Goal: Information Seeking & Learning: Learn about a topic

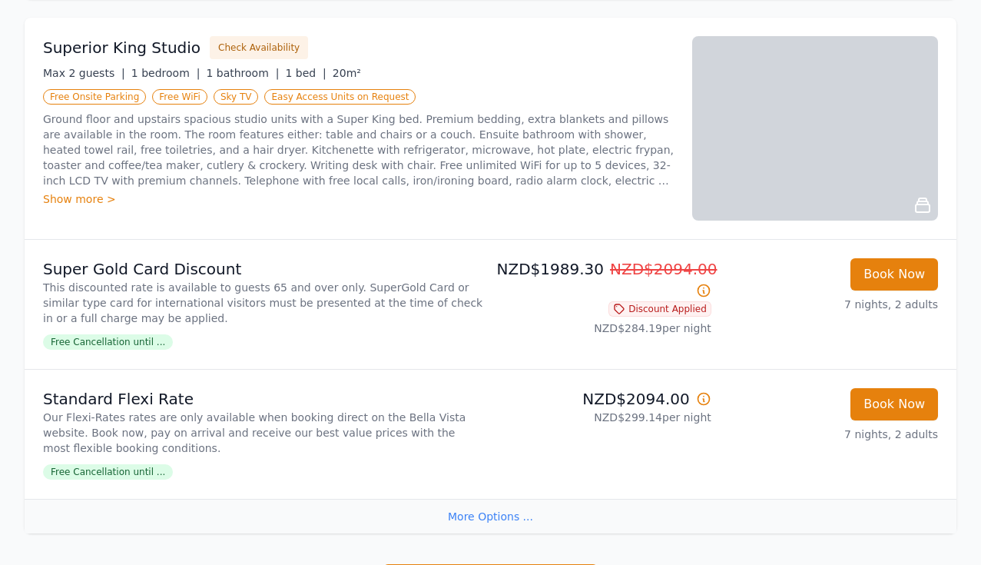
scroll to position [774, 0]
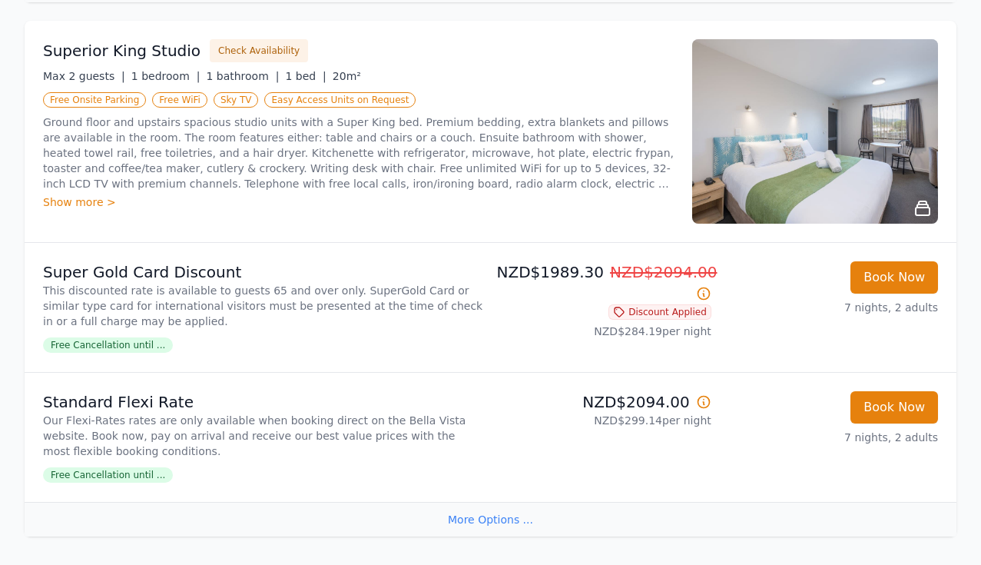
click at [776, 146] on img at bounding box center [815, 131] width 246 height 184
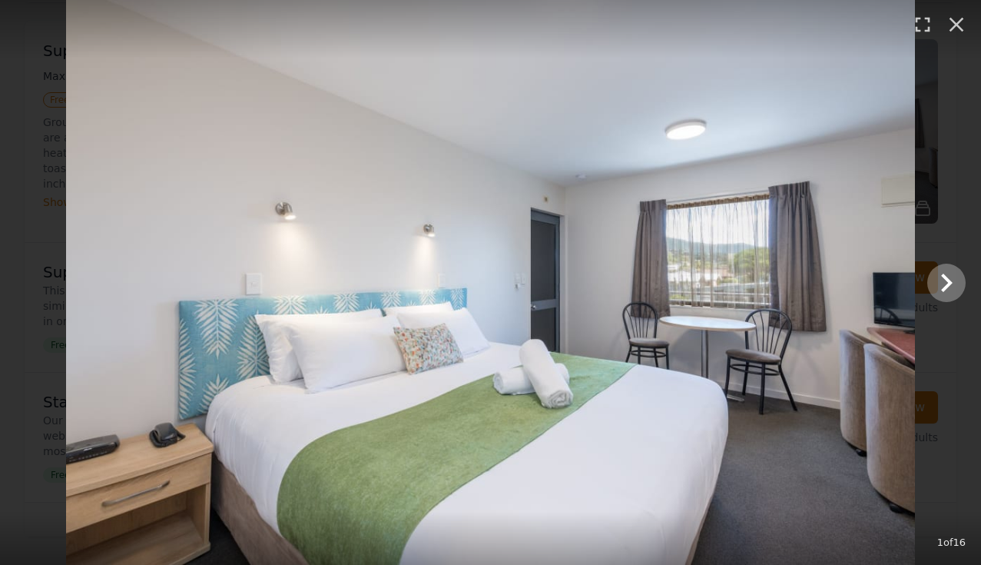
click at [942, 282] on icon "Show slide 2 of 16" at bounding box center [946, 282] width 37 height 37
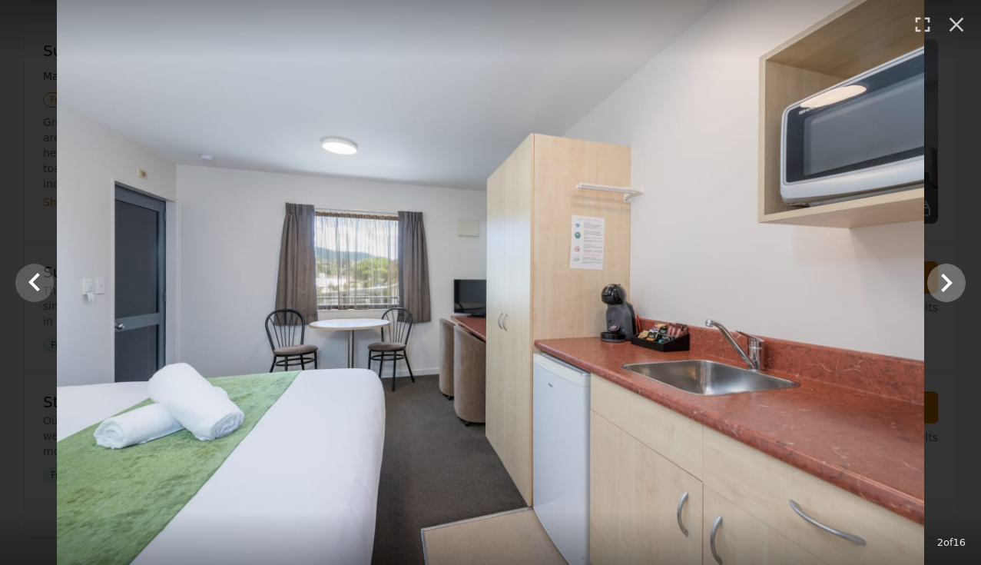
click at [942, 282] on icon "Show slide 3 of 16" at bounding box center [946, 282] width 37 height 37
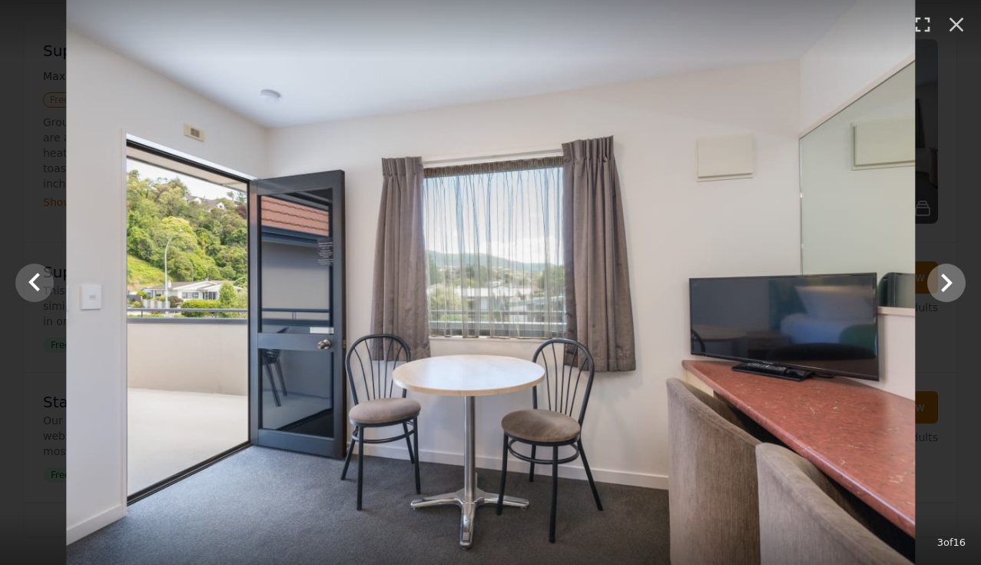
click at [942, 282] on icon "Show slide 4 of 16" at bounding box center [946, 282] width 37 height 37
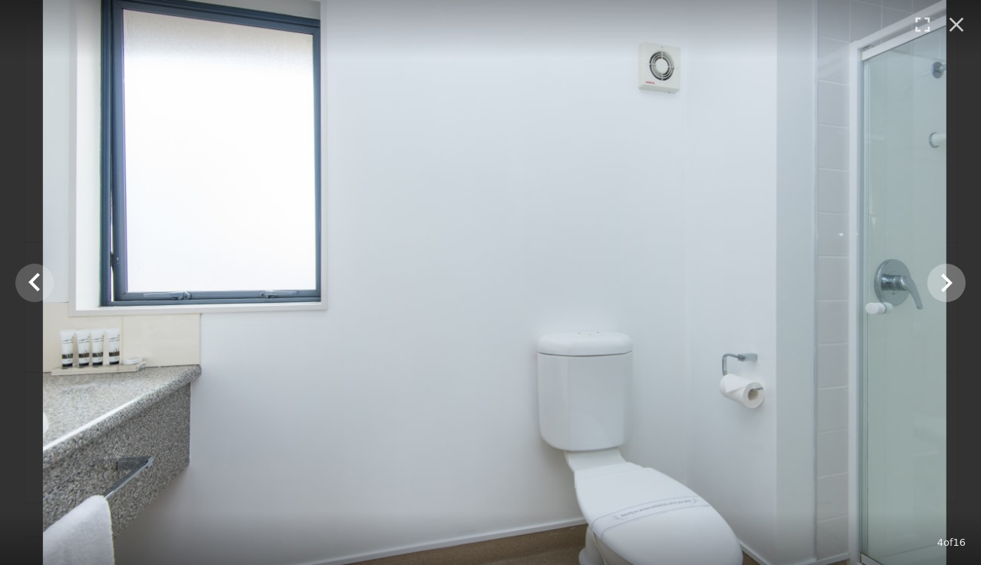
click at [942, 282] on icon "Show slide 5 of 16" at bounding box center [946, 282] width 37 height 37
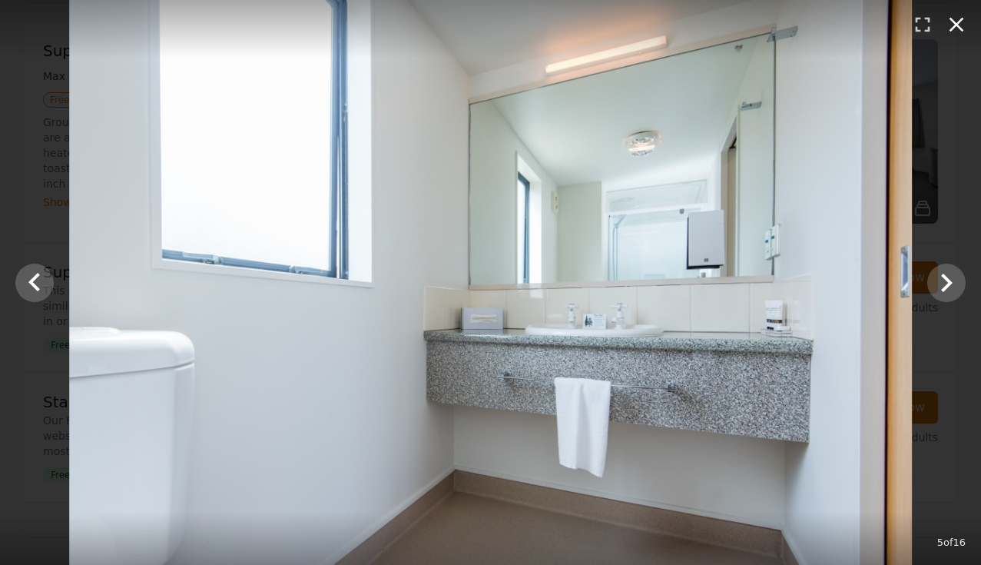
click at [957, 21] on icon "button" at bounding box center [956, 24] width 25 height 25
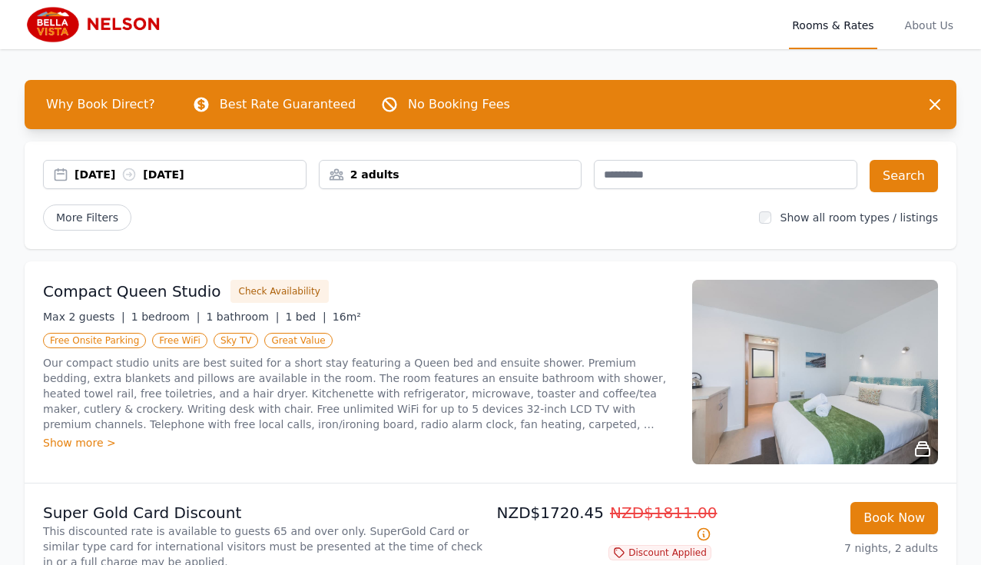
scroll to position [0, 0]
click at [935, 21] on span "About Us" at bounding box center [929, 24] width 55 height 49
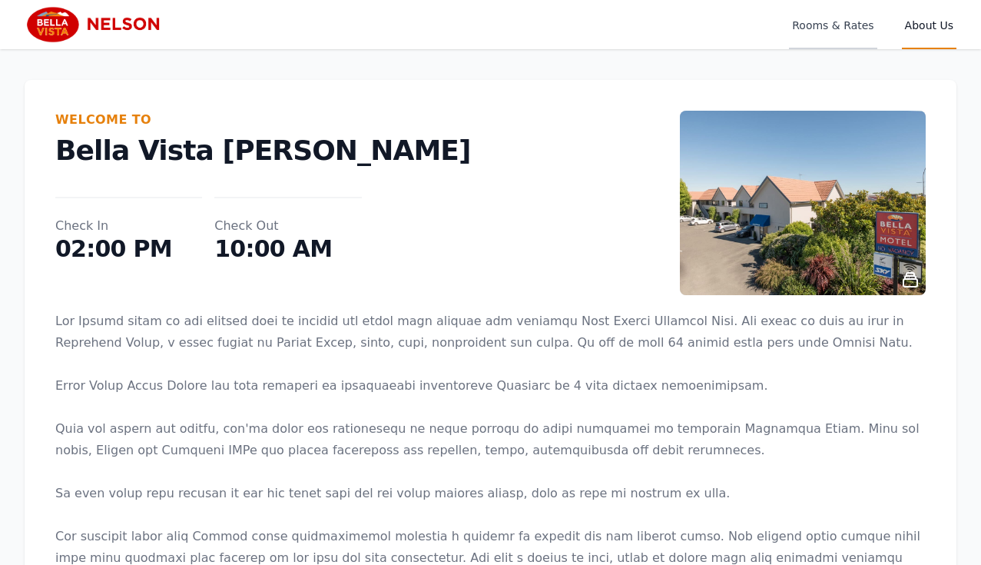
click at [830, 26] on span "Rooms & Rates" at bounding box center [833, 24] width 88 height 49
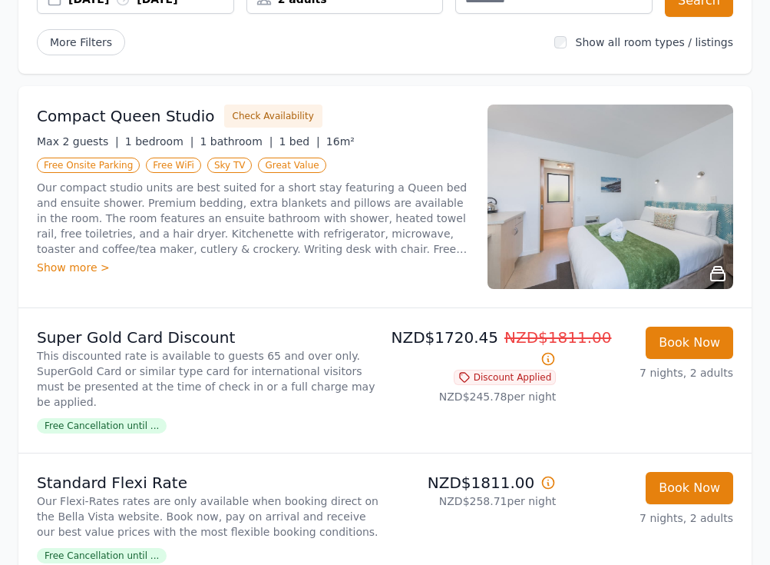
scroll to position [243, 0]
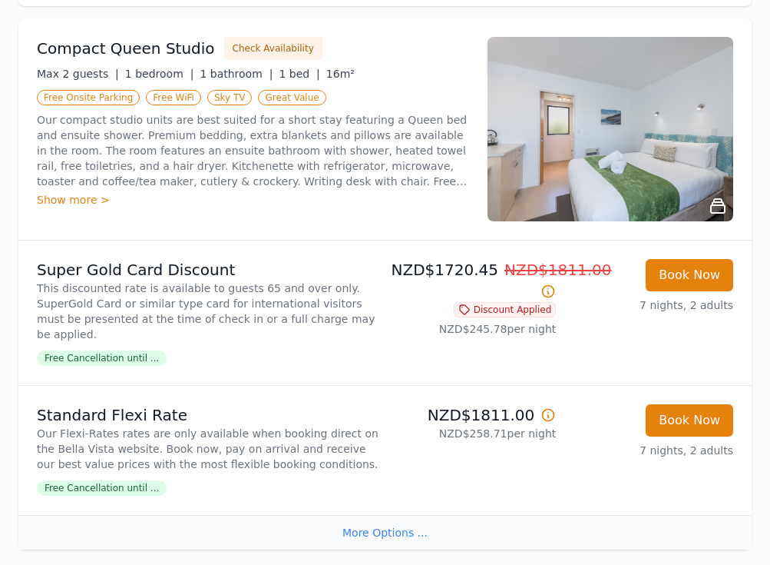
click at [406, 104] on ul "Free Onsite Parking Free WiFi Sky TV Great Value" at bounding box center [253, 97] width 432 height 18
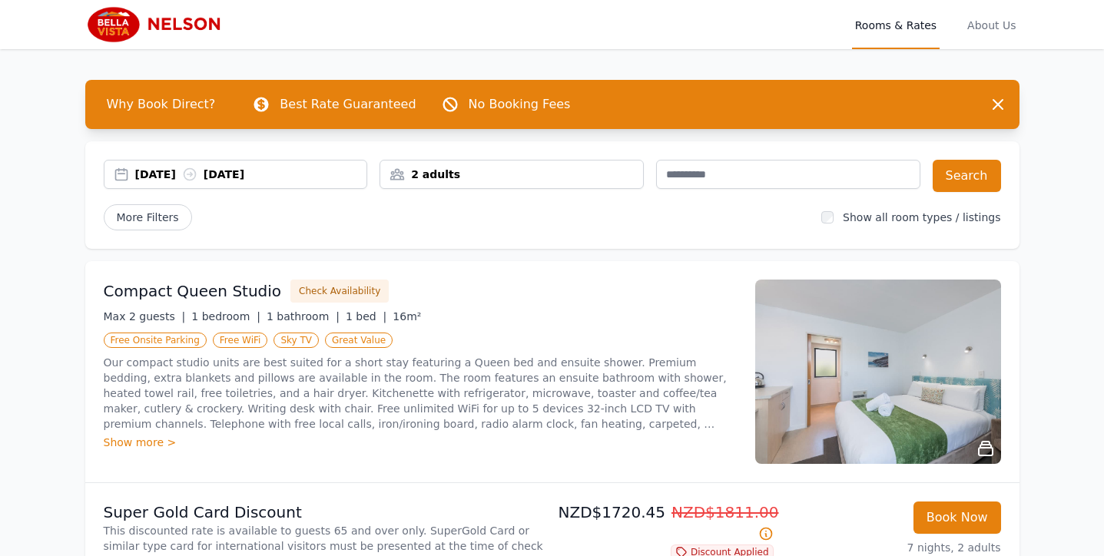
scroll to position [5, 0]
